Goal: Information Seeking & Learning: Learn about a topic

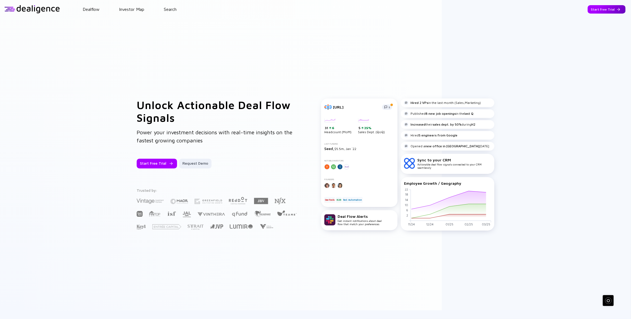
click at [606, 11] on div "Start Free Trial" at bounding box center [606, 9] width 38 height 8
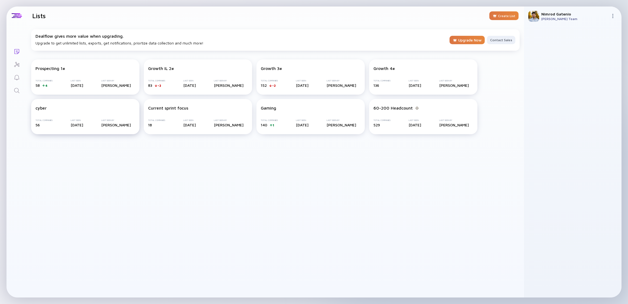
click at [104, 120] on div "Last Seen By" at bounding box center [116, 120] width 30 height 2
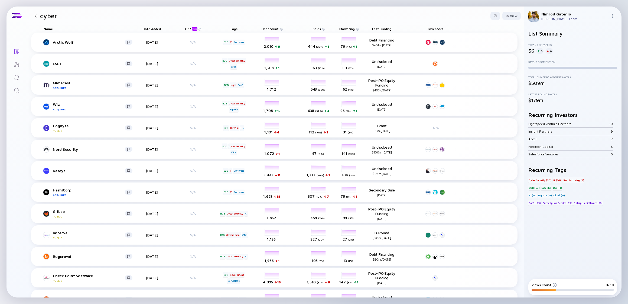
click at [32, 17] on div at bounding box center [36, 16] width 8 height 4
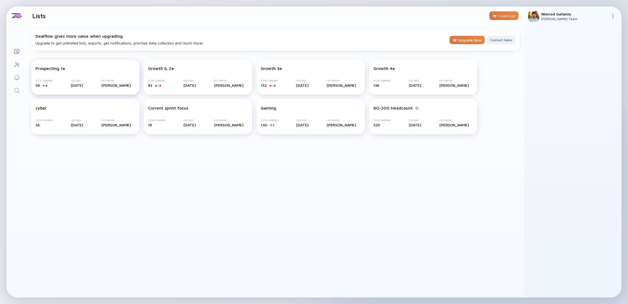
click at [91, 72] on div "Prospecting 1# Total Companies 58 4 Last Seen [DATE] Last Seen By [PERSON_NAME]" at bounding box center [85, 76] width 108 height 35
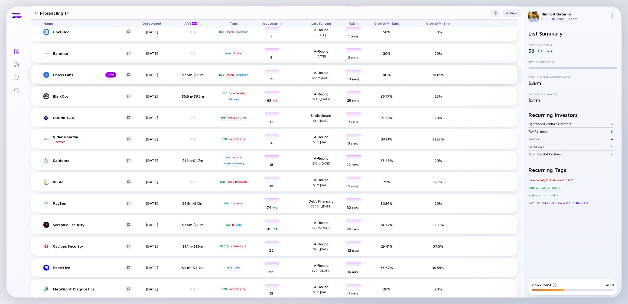
scroll to position [371, 0]
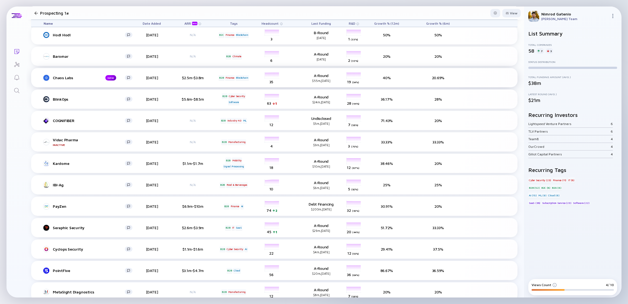
drag, startPoint x: 444, startPoint y: 77, endPoint x: 380, endPoint y: 80, distance: 64.6
click at [379, 80] on div "Chaos Labs NEW [DATE] $2.5m-$3.8m B2B Finance Blockchain headcount-chaos-labs 3…" at bounding box center [274, 77] width 487 height 19
click at [63, 83] on div "Chaos Labs NEW [DATE] $2.5m-$3.8m B2B Finance Blockchain headcount-chaos-labs 3…" at bounding box center [274, 77] width 487 height 19
click at [64, 78] on div "Chaos Labs" at bounding box center [75, 77] width 44 height 5
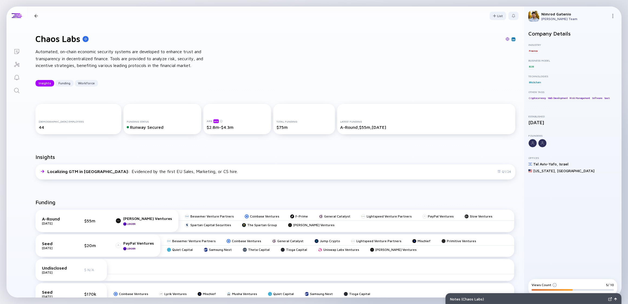
click at [512, 40] on img at bounding box center [513, 39] width 3 height 3
